Goal: Find specific page/section: Find specific page/section

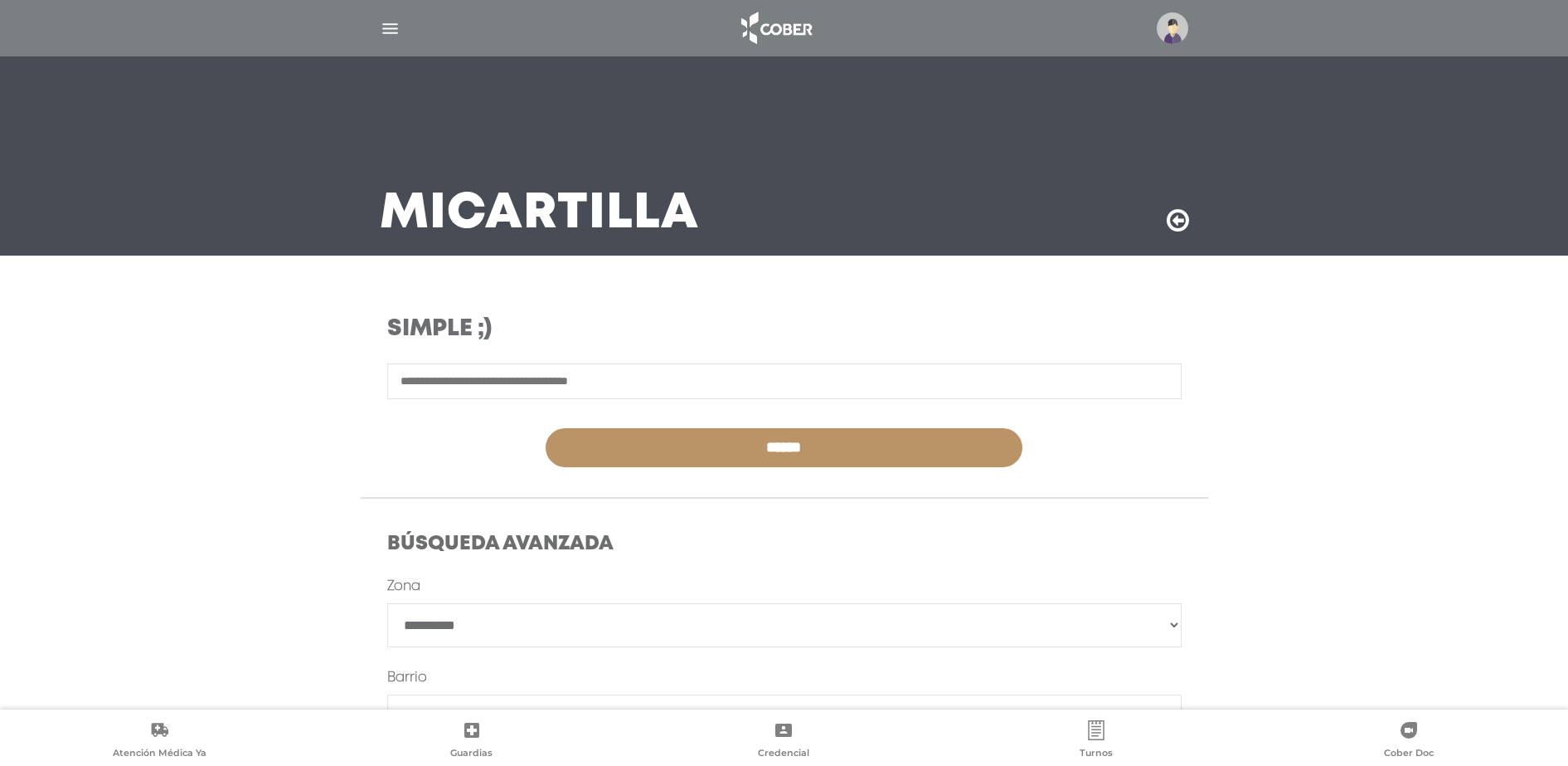
scroll to position [19, 0]
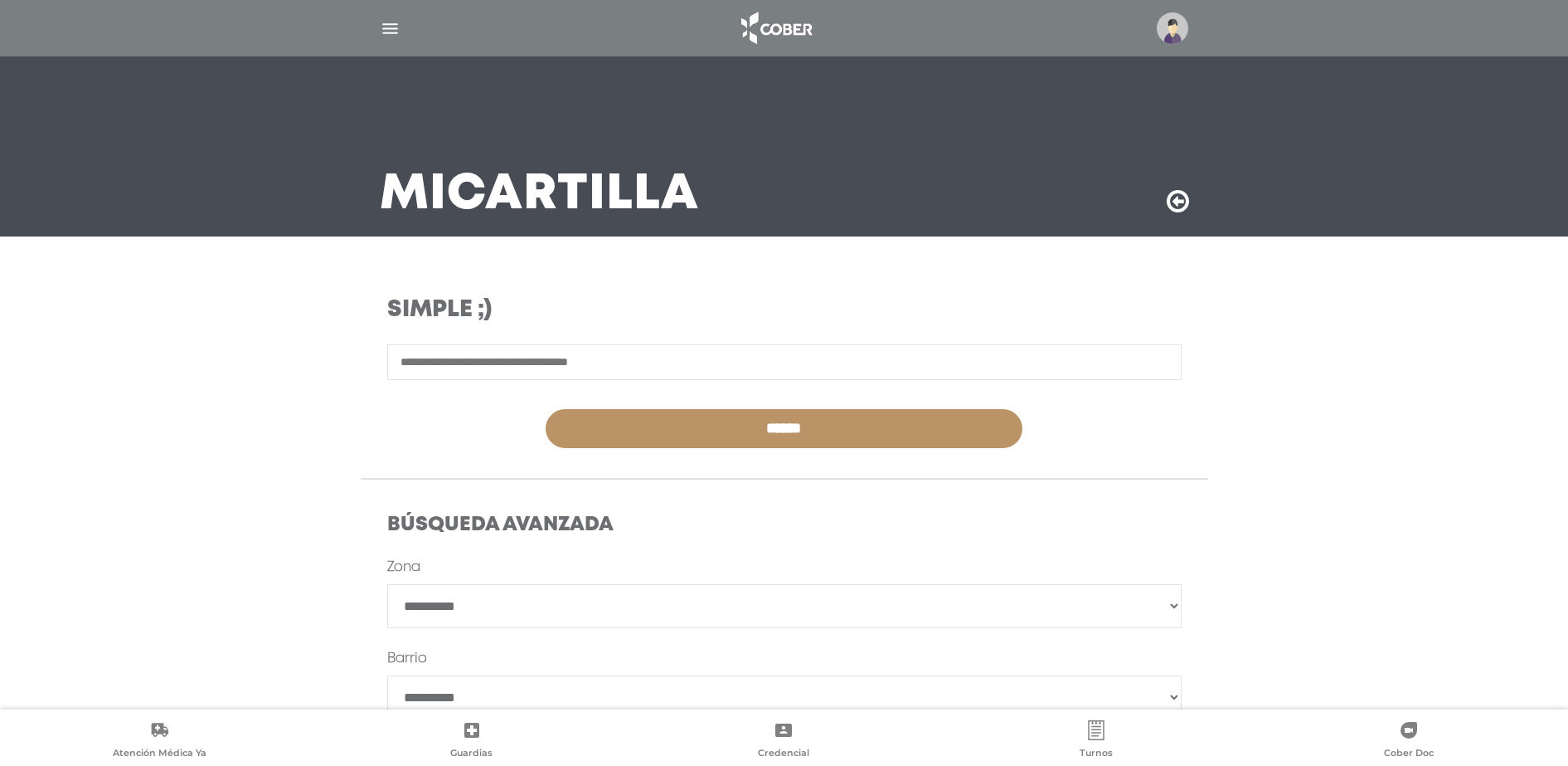
click at [388, 26] on img "button" at bounding box center [390, 28] width 21 height 21
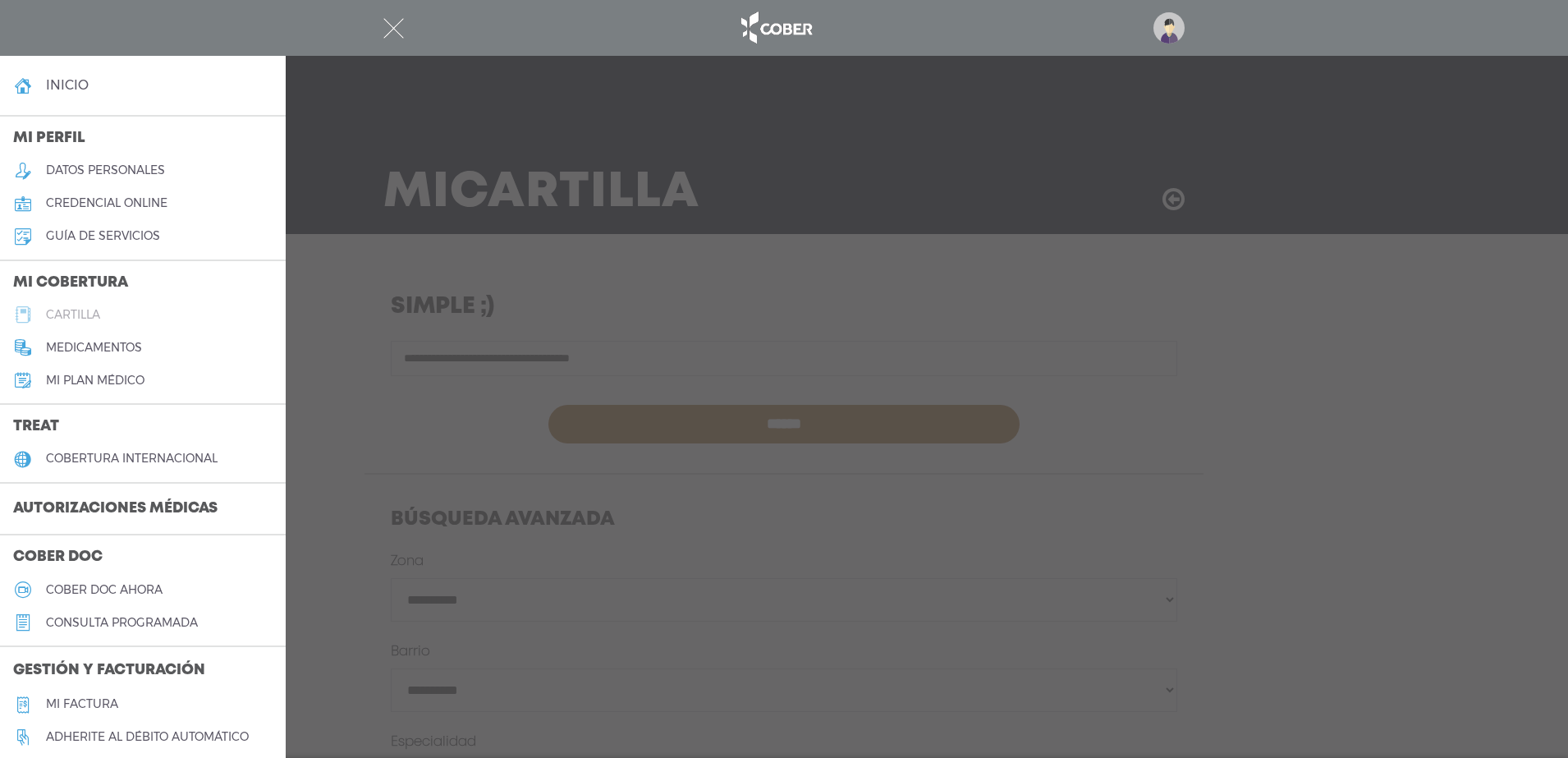
click at [54, 317] on h5 "cartilla" at bounding box center [73, 314] width 54 height 14
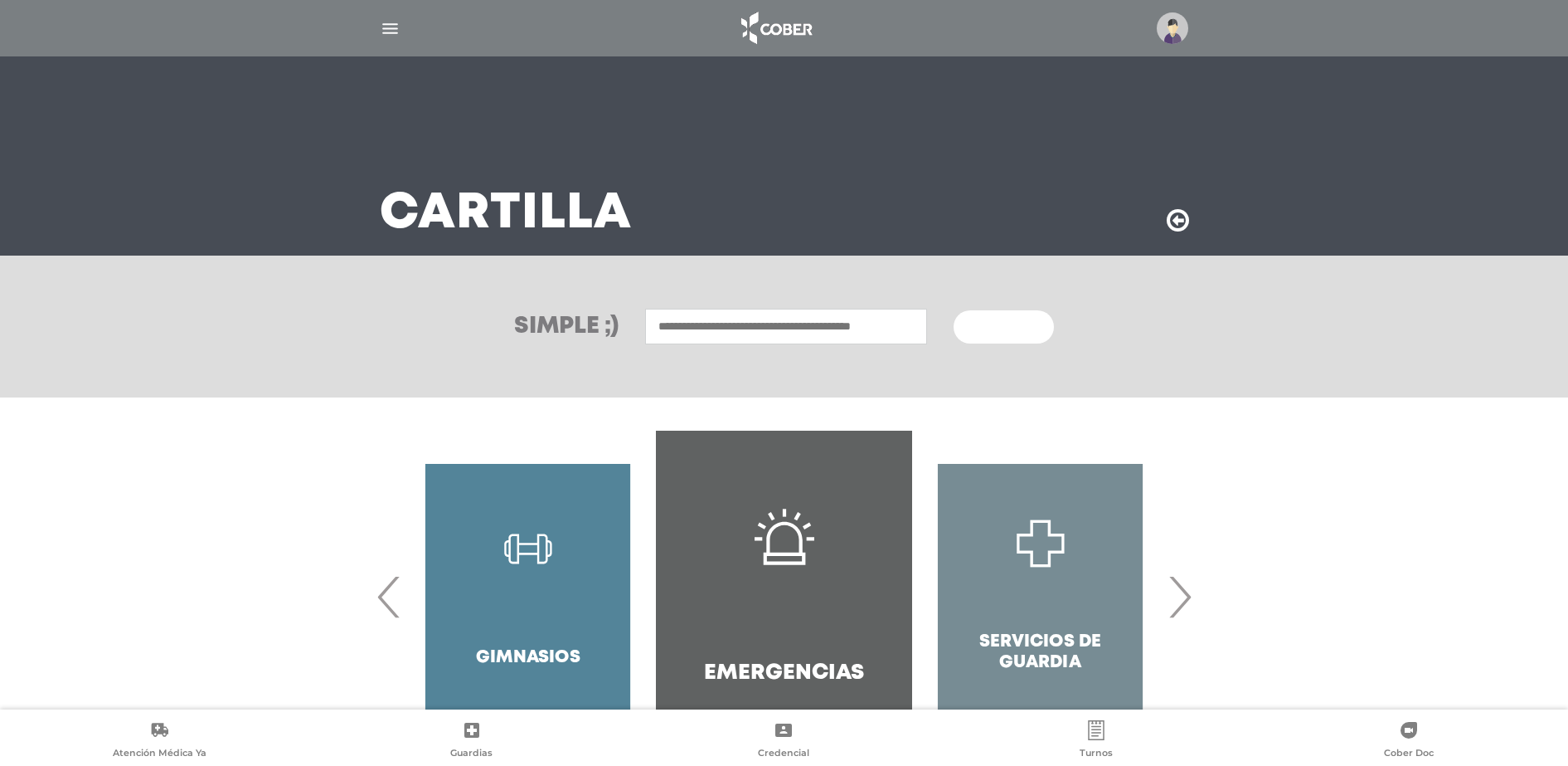
click at [675, 327] on input "text" at bounding box center [786, 326] width 282 height 36
click at [731, 353] on div "Cemepro [GEOGRAPHIC_DATA][PERSON_NAME]" at bounding box center [785, 372] width 275 height 39
type input "**********"
click at [1014, 331] on span "Buscar" at bounding box center [997, 327] width 48 height 11
